Goal: Information Seeking & Learning: Learn about a topic

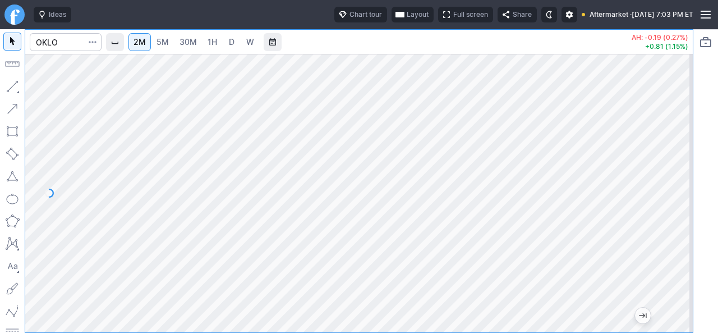
drag, startPoint x: 685, startPoint y: 233, endPoint x: 674, endPoint y: 243, distance: 15.1
click at [679, 242] on div at bounding box center [682, 190] width 24 height 250
click at [665, 233] on div at bounding box center [359, 193] width 668 height 278
drag, startPoint x: 684, startPoint y: 234, endPoint x: 683, endPoint y: 122, distance: 112.3
click at [683, 122] on div at bounding box center [682, 190] width 24 height 250
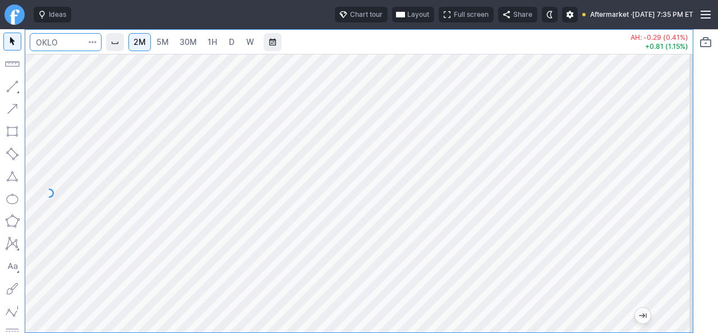
drag, startPoint x: 71, startPoint y: 44, endPoint x: 3, endPoint y: 43, distance: 68.5
click at [3, 43] on div "2M 5M 30M 1H D W AH: -0.29 (0.41%) +0.81 (1.15%)" at bounding box center [347, 181] width 694 height 304
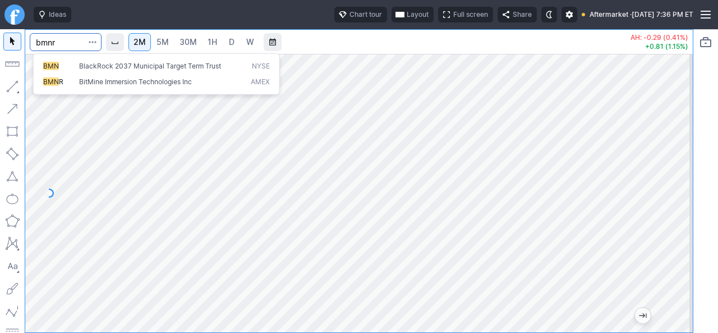
type input "bmnr"
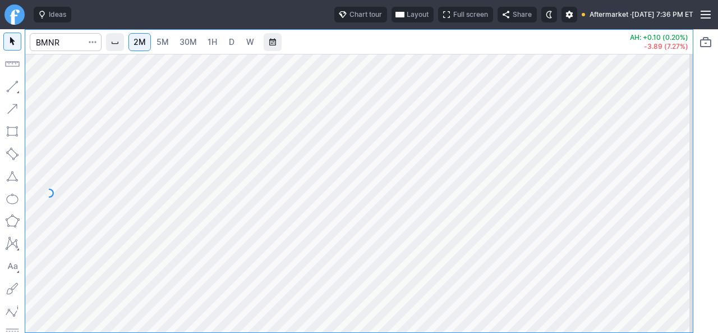
click at [202, 43] on link "30M" at bounding box center [189, 42] width 28 height 18
drag, startPoint x: 677, startPoint y: 257, endPoint x: 676, endPoint y: 196, distance: 60.6
click at [676, 196] on div at bounding box center [682, 190] width 24 height 250
drag, startPoint x: 680, startPoint y: 165, endPoint x: 673, endPoint y: 218, distance: 53.8
click at [673, 218] on div at bounding box center [682, 190] width 24 height 250
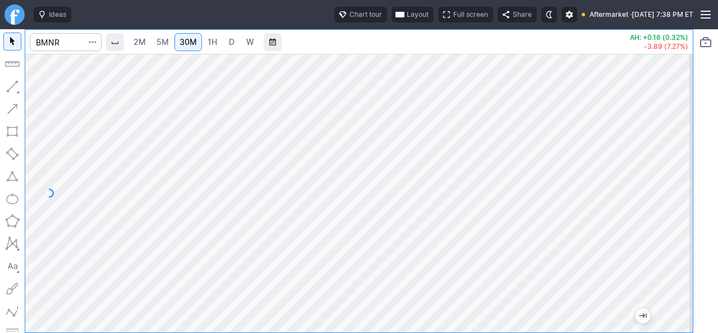
drag, startPoint x: 678, startPoint y: 201, endPoint x: 672, endPoint y: 257, distance: 55.9
click at [672, 257] on div at bounding box center [682, 190] width 24 height 250
click at [669, 236] on div at bounding box center [359, 193] width 668 height 278
click at [663, 121] on div at bounding box center [359, 193] width 668 height 278
click at [155, 43] on link "5M" at bounding box center [163, 42] width 22 height 18
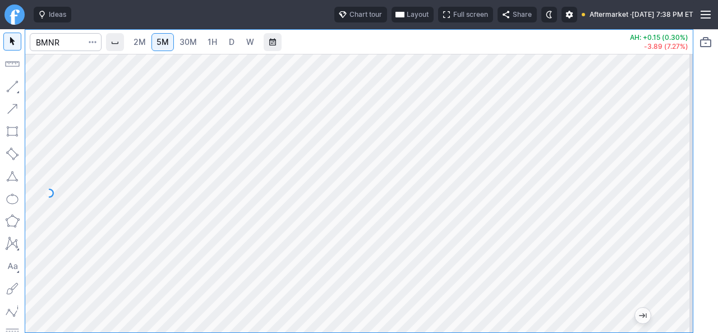
drag, startPoint x: 682, startPoint y: 202, endPoint x: 673, endPoint y: 248, distance: 46.9
click at [679, 247] on div at bounding box center [682, 190] width 24 height 250
drag, startPoint x: 677, startPoint y: 221, endPoint x: 670, endPoint y: 91, distance: 129.8
click at [682, 116] on div at bounding box center [682, 190] width 24 height 250
drag, startPoint x: 684, startPoint y: 175, endPoint x: 670, endPoint y: 214, distance: 41.2
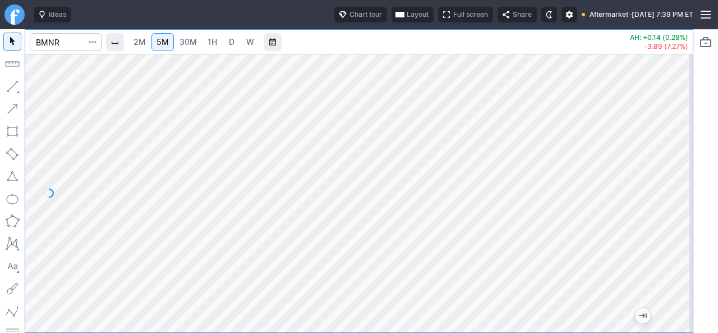
click at [670, 214] on div at bounding box center [682, 190] width 24 height 250
drag, startPoint x: 683, startPoint y: 215, endPoint x: 681, endPoint y: 173, distance: 42.1
click at [681, 173] on div at bounding box center [682, 190] width 24 height 250
drag, startPoint x: 681, startPoint y: 181, endPoint x: 672, endPoint y: 209, distance: 29.5
click at [672, 209] on div at bounding box center [682, 190] width 24 height 250
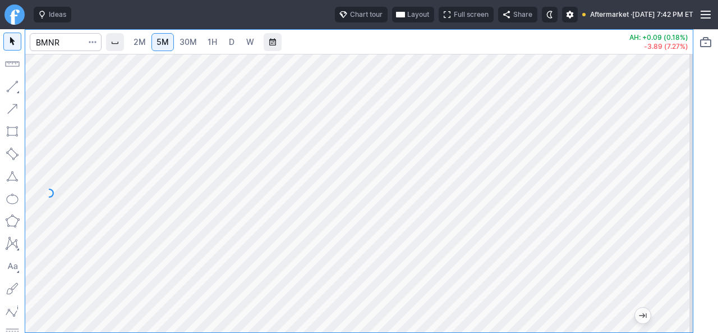
drag, startPoint x: 676, startPoint y: 230, endPoint x: 680, endPoint y: 143, distance: 86.5
click at [681, 143] on div at bounding box center [682, 190] width 24 height 250
drag, startPoint x: 683, startPoint y: 147, endPoint x: 675, endPoint y: 226, distance: 80.1
click at [678, 222] on div at bounding box center [682, 190] width 24 height 250
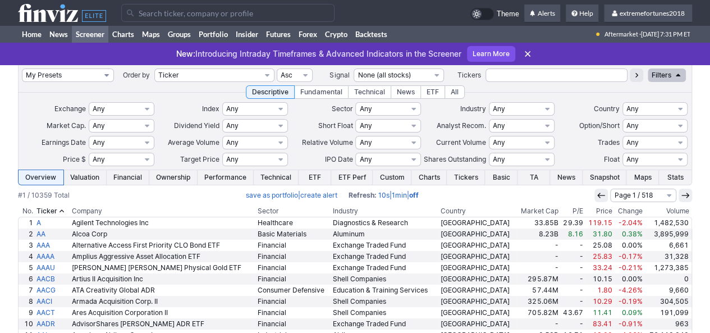
click at [77, 71] on select "My Presets -Save Screen -Edit Screens s: $100-2000 ATR>3 s: $200-2000 ATR=4-60 …" at bounding box center [68, 74] width 92 height 13
click at [22, 68] on select "My Presets -Save Screen -Edit Screens s: $100-2000 ATR>3 s: $200-2000 ATR=4-60 …" at bounding box center [68, 74] width 92 height 13
select select "My Presets"
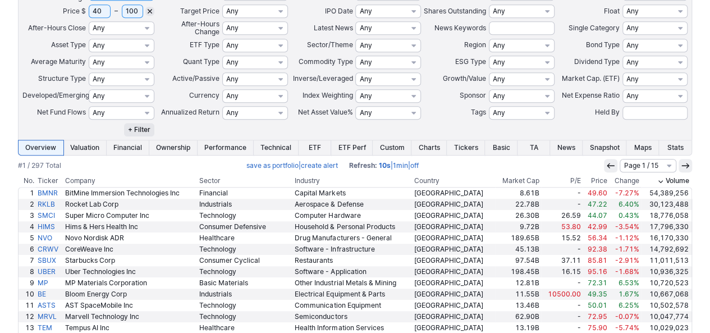
scroll to position [290, 0]
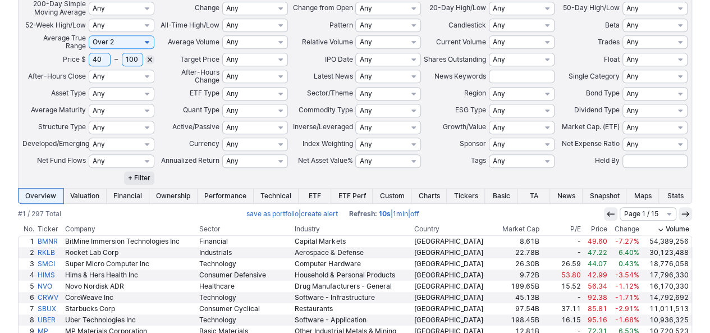
drag, startPoint x: 103, startPoint y: 60, endPoint x: 72, endPoint y: 61, distance: 30.3
click at [75, 61] on tr "Price $ 40 – 100 Any Under $1 Under $2 Under $3 Under $4 Under $5 Under $7 Unde…" at bounding box center [355, 59] width 667 height 17
type input "30"
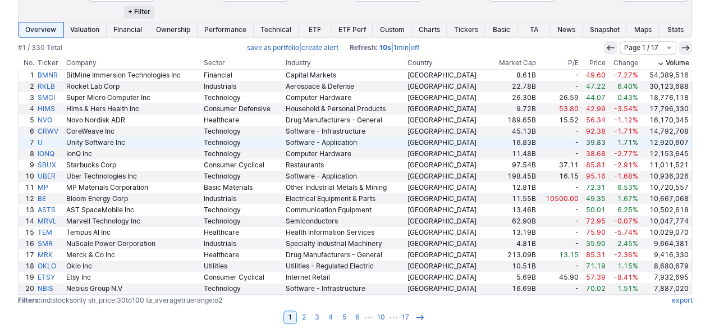
scroll to position [458, 0]
